Goal: Transaction & Acquisition: Book appointment/travel/reservation

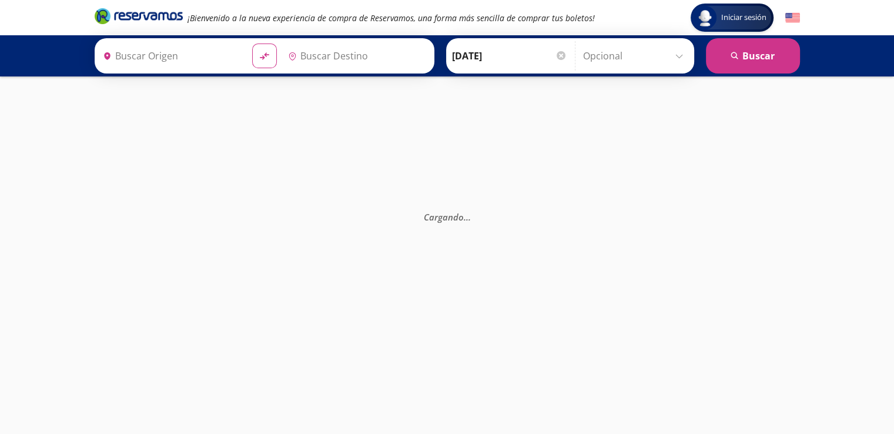
type input "Manzanillo, Colima"
type input "[GEOGRAPHIC_DATA], [GEOGRAPHIC_DATA]"
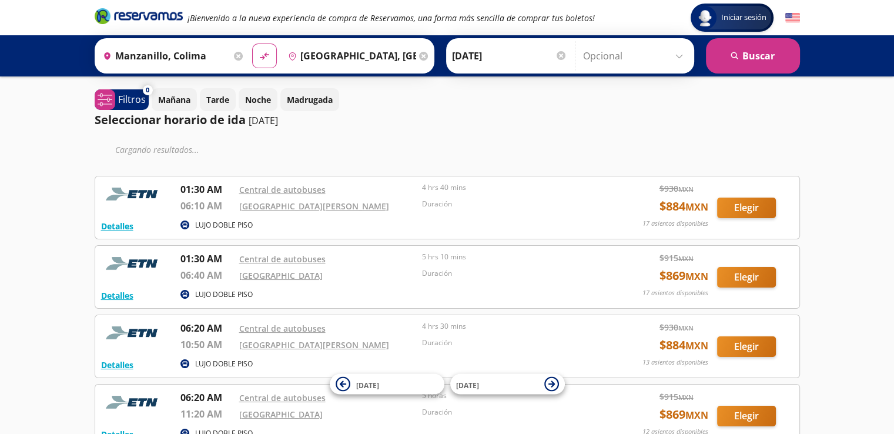
click at [419, 56] on icon at bounding box center [423, 56] width 9 height 9
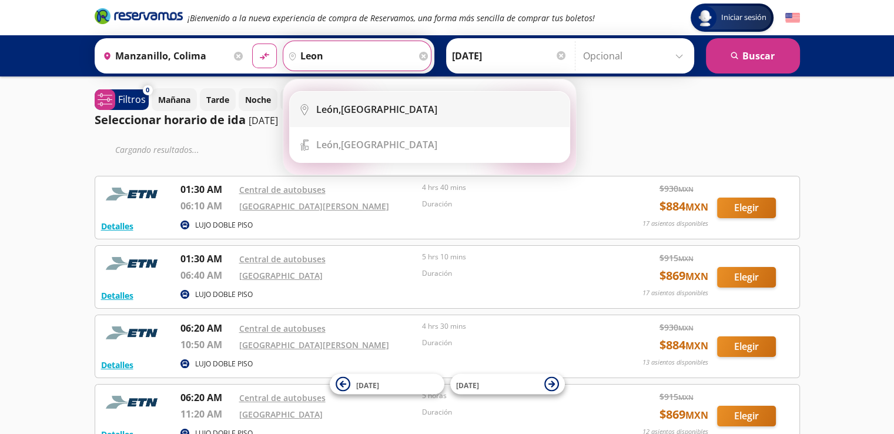
click at [327, 111] on b "León," at bounding box center [328, 109] width 25 height 13
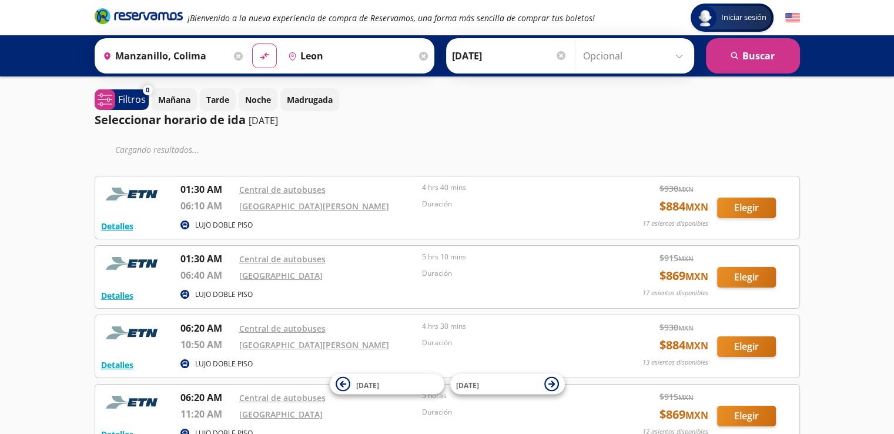
type input "[GEOGRAPHIC_DATA], [GEOGRAPHIC_DATA]"
click at [756, 48] on button "search [GEOGRAPHIC_DATA]" at bounding box center [753, 55] width 94 height 35
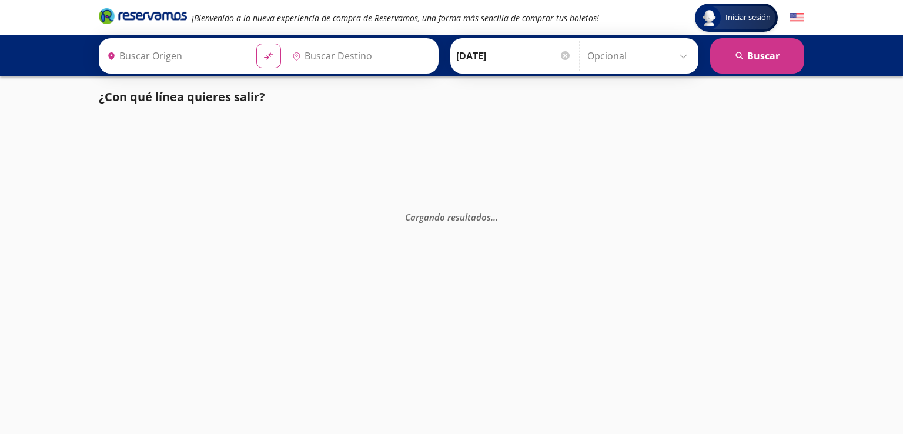
type input "Manzanillo, Colima"
type input "[GEOGRAPHIC_DATA], [GEOGRAPHIC_DATA]"
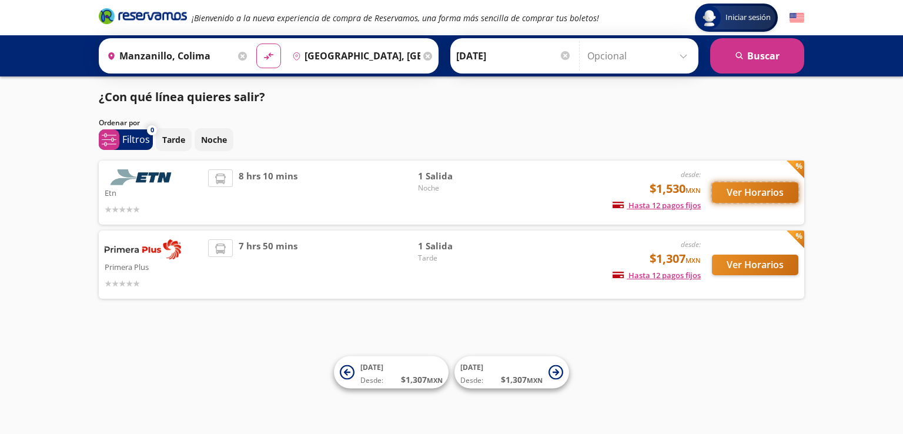
click at [757, 195] on button "Ver Horarios" at bounding box center [755, 192] width 86 height 21
click at [744, 266] on button "Ver Horarios" at bounding box center [755, 265] width 86 height 21
click at [757, 193] on button "Ver Horarios" at bounding box center [755, 192] width 86 height 21
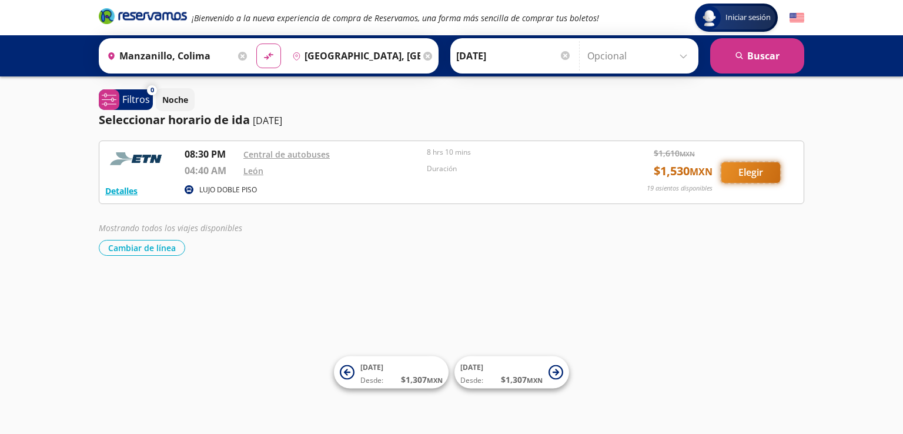
click at [750, 173] on button "Elegir" at bounding box center [750, 172] width 59 height 21
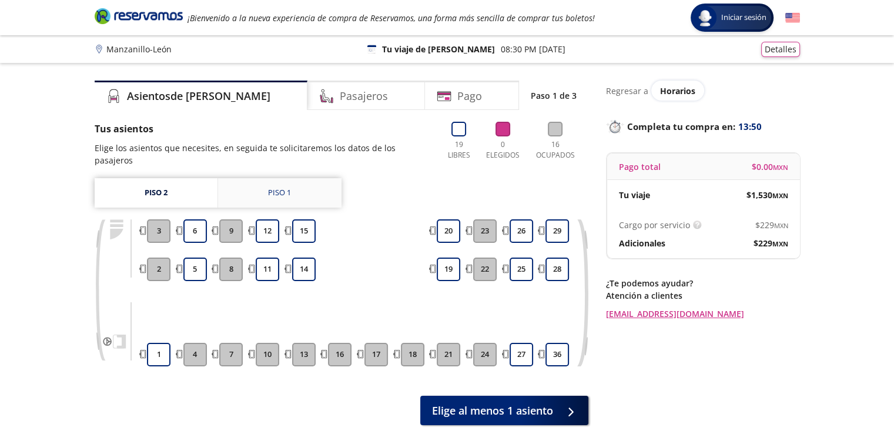
click at [253, 178] on link "Piso 1" at bounding box center [279, 192] width 123 height 29
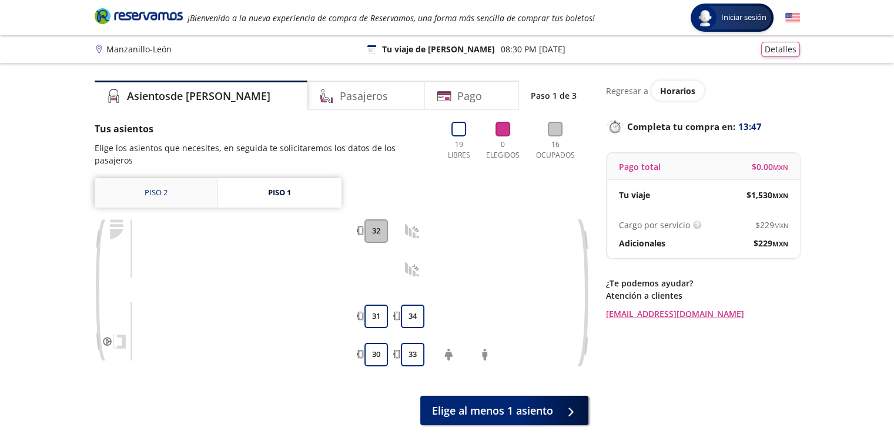
click at [149, 185] on link "Piso 2" at bounding box center [156, 192] width 123 height 29
